Goal: Task Accomplishment & Management: Manage account settings

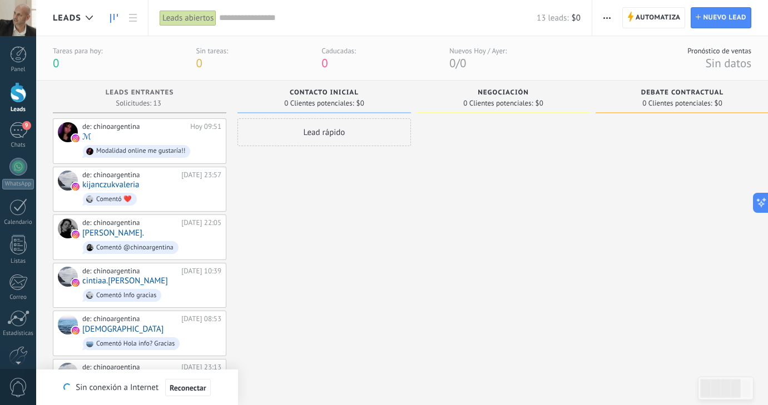
scroll to position [11, 0]
click at [21, 128] on div "9" at bounding box center [18, 130] width 18 height 16
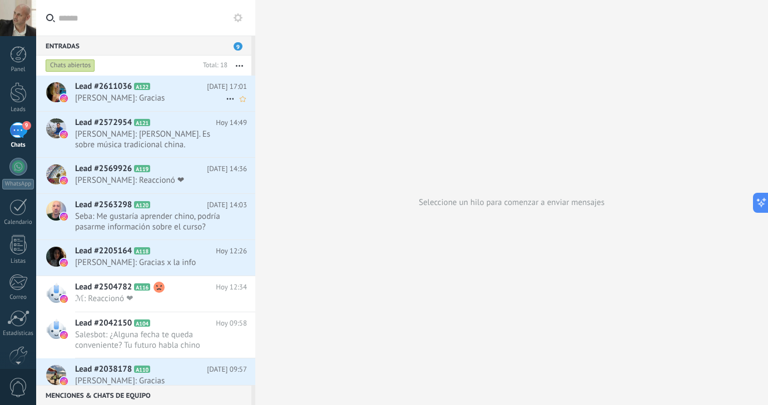
click at [170, 92] on div "Lead #2611036 A122 [DATE] 17:01 [PERSON_NAME]: Gracias" at bounding box center [165, 93] width 180 height 35
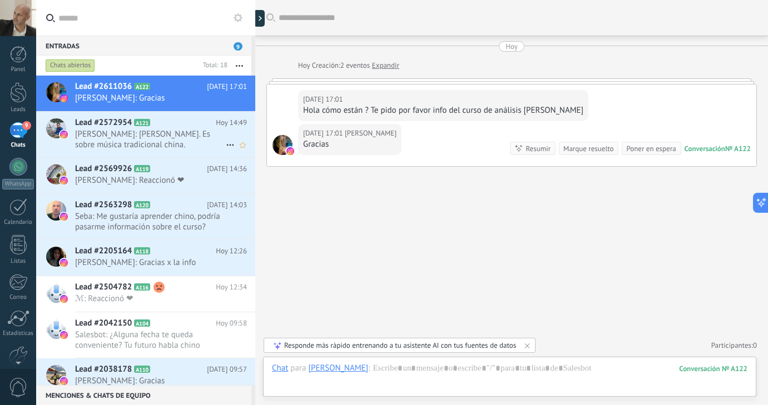
click at [194, 136] on span "[PERSON_NAME]: [PERSON_NAME]. Es sobre música tradicional china." at bounding box center [150, 139] width 151 height 21
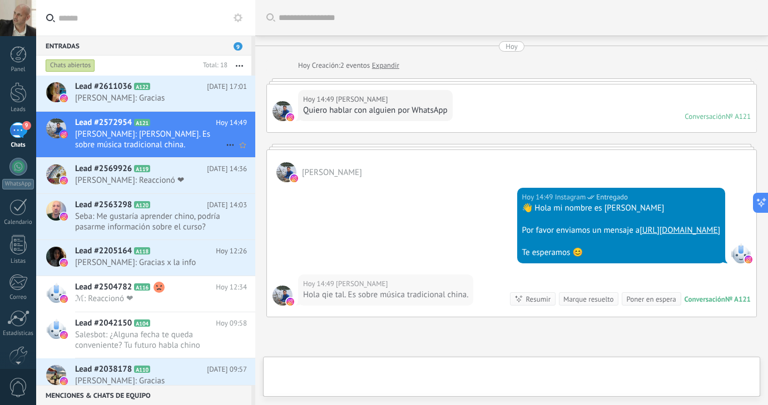
scroll to position [106, 0]
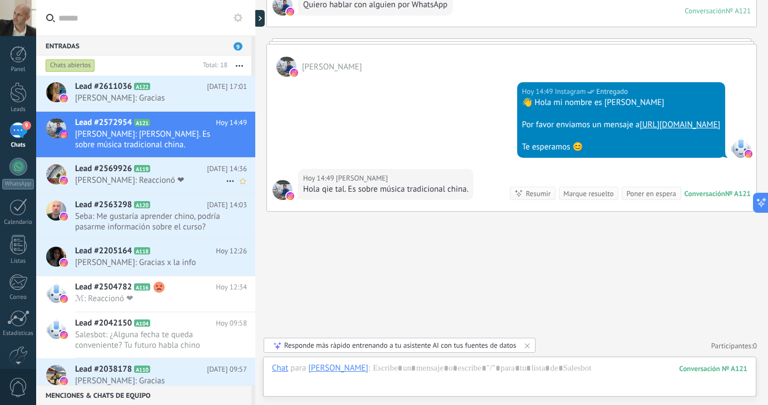
click at [191, 174] on h2 "Lead #2569926 A119" at bounding box center [141, 169] width 132 height 11
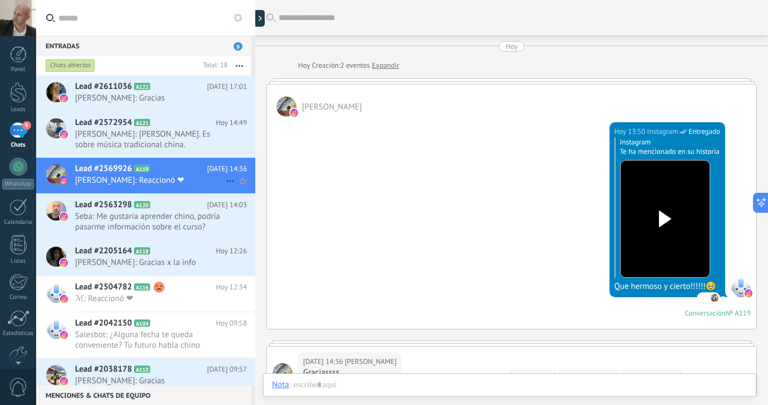
scroll to position [165, 0]
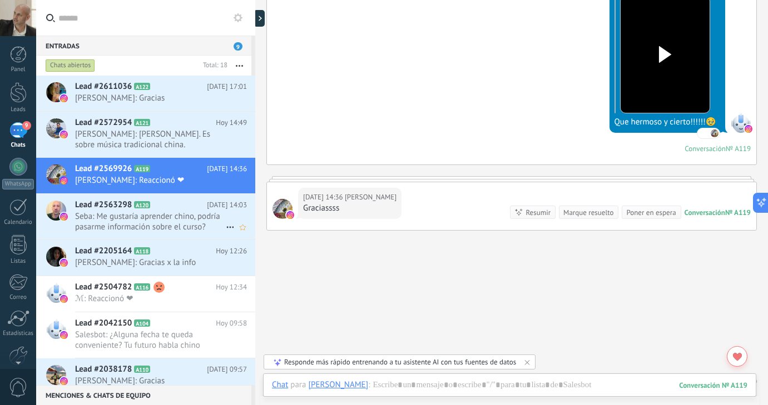
click at [182, 219] on span "Seba: Me gustaría aprender chino, podría pasarme información sobre el curso?" at bounding box center [150, 221] width 151 height 21
